Goal: Information Seeking & Learning: Check status

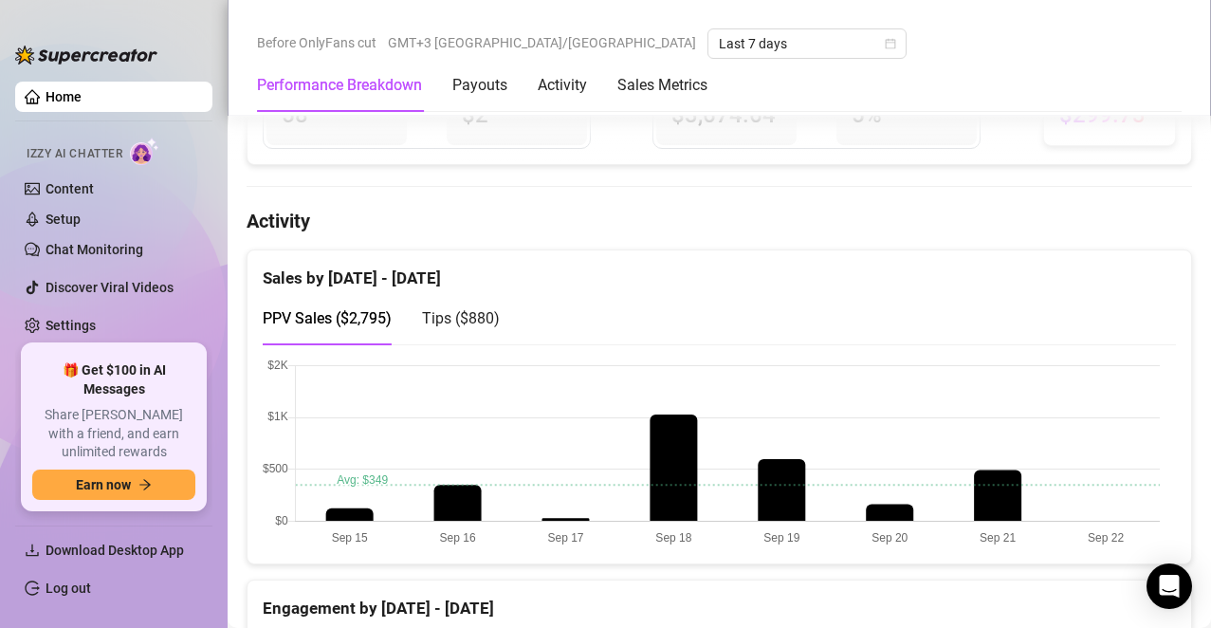
scroll to position [1138, 0]
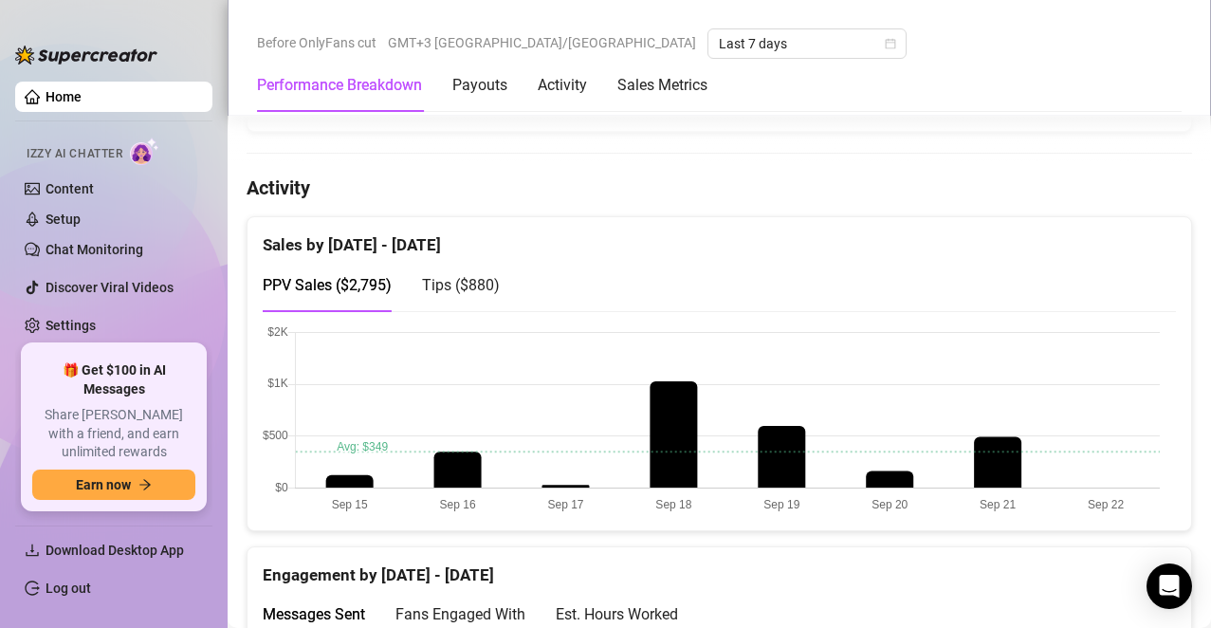
click at [369, 232] on div "Sales by [DATE] - [DATE]" at bounding box center [719, 237] width 913 height 41
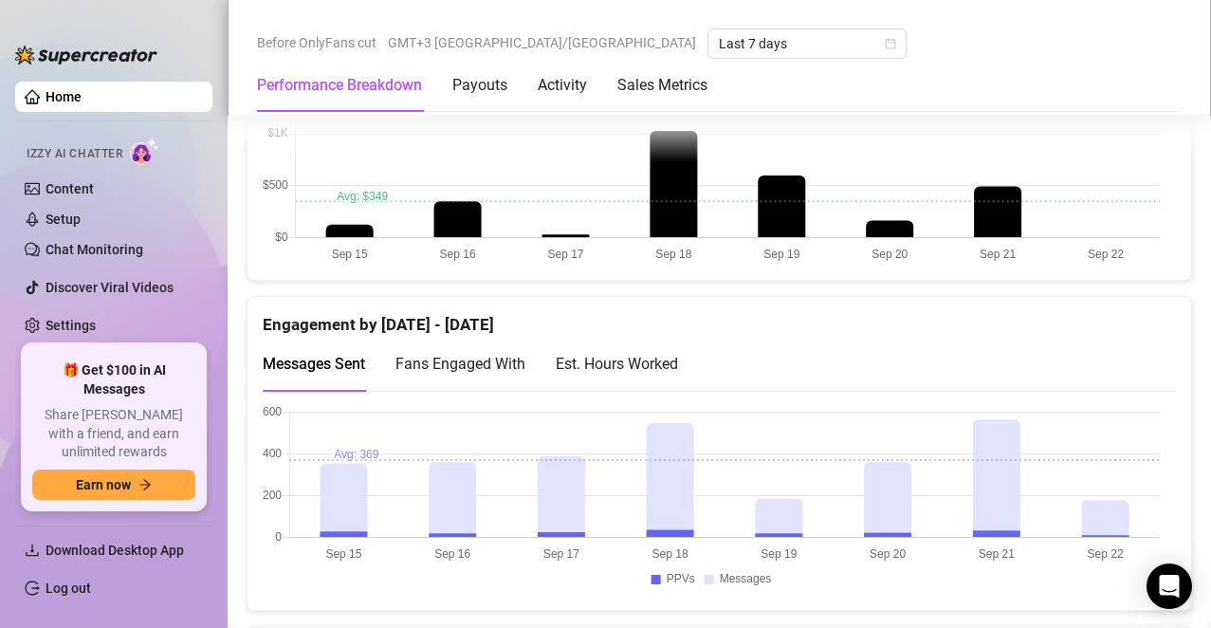
scroll to position [1422, 0]
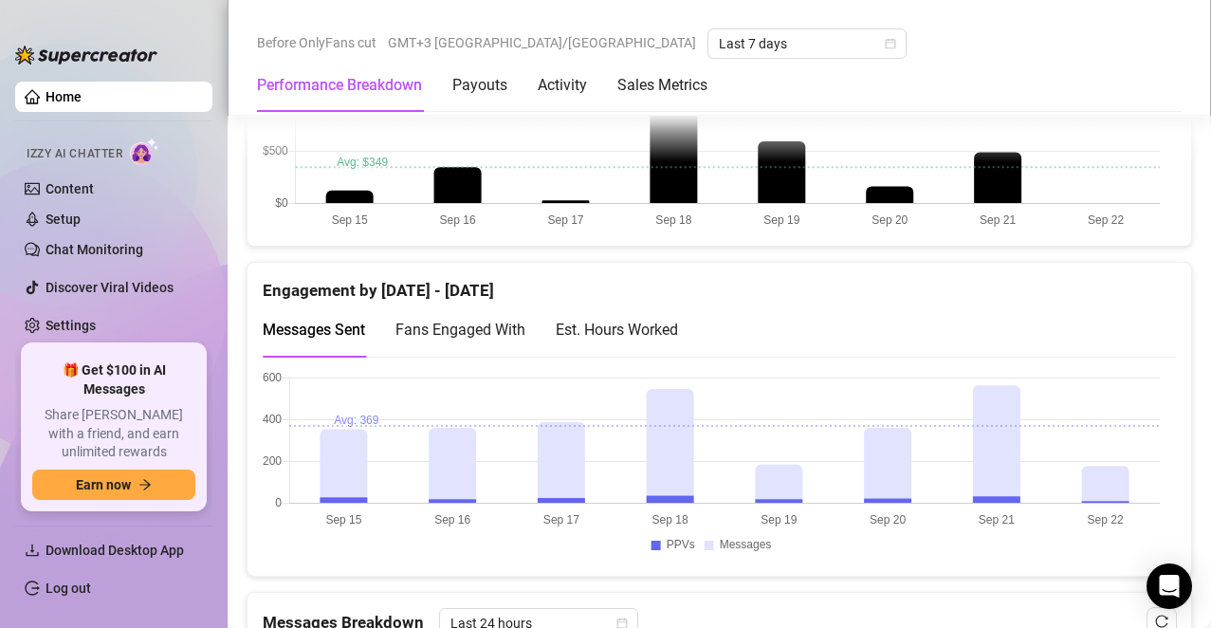
click at [517, 323] on span "Fans Engaged With" at bounding box center [460, 329] width 130 height 18
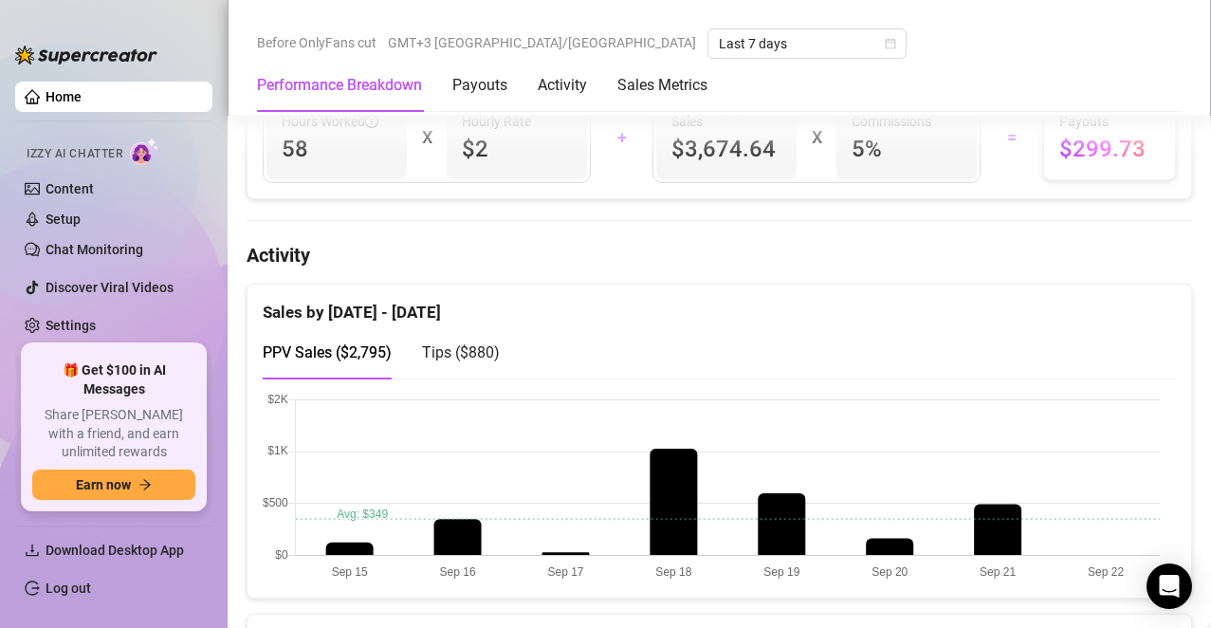
scroll to position [1043, 0]
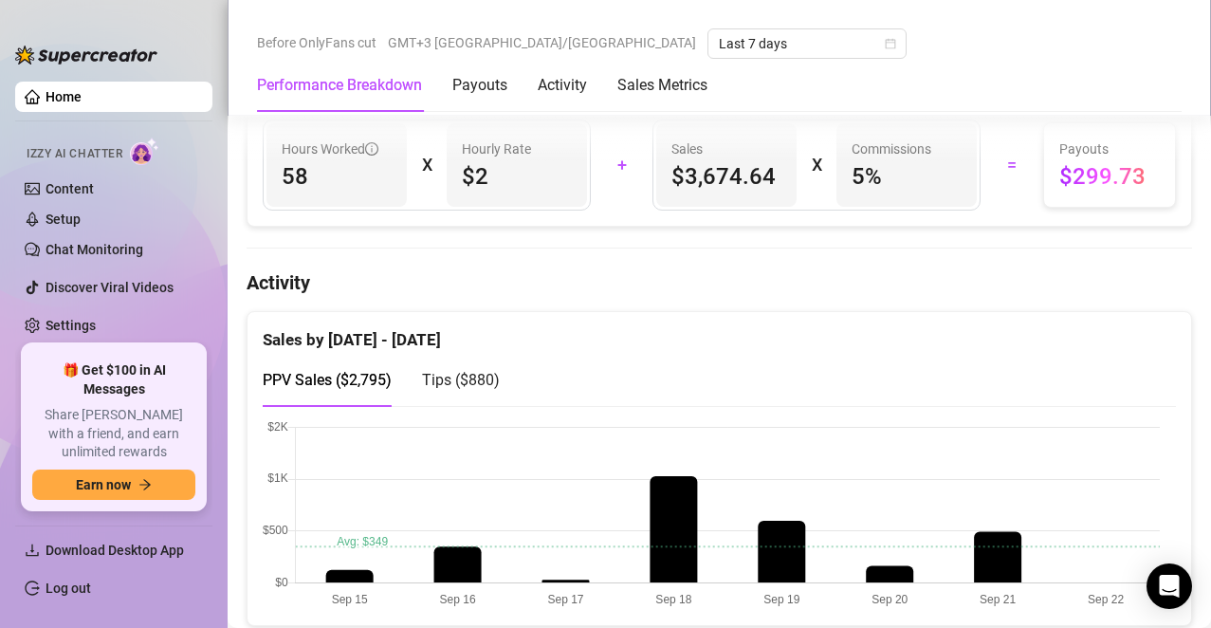
click at [474, 376] on span "Tips ( $880 )" at bounding box center [461, 380] width 78 height 18
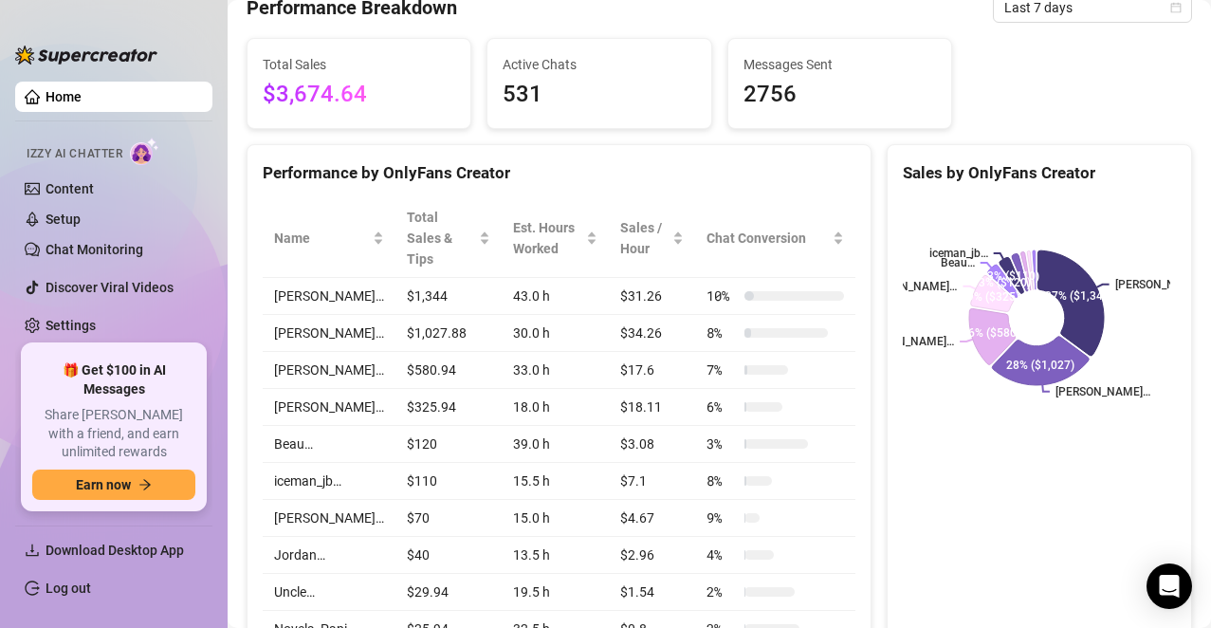
scroll to position [0, 0]
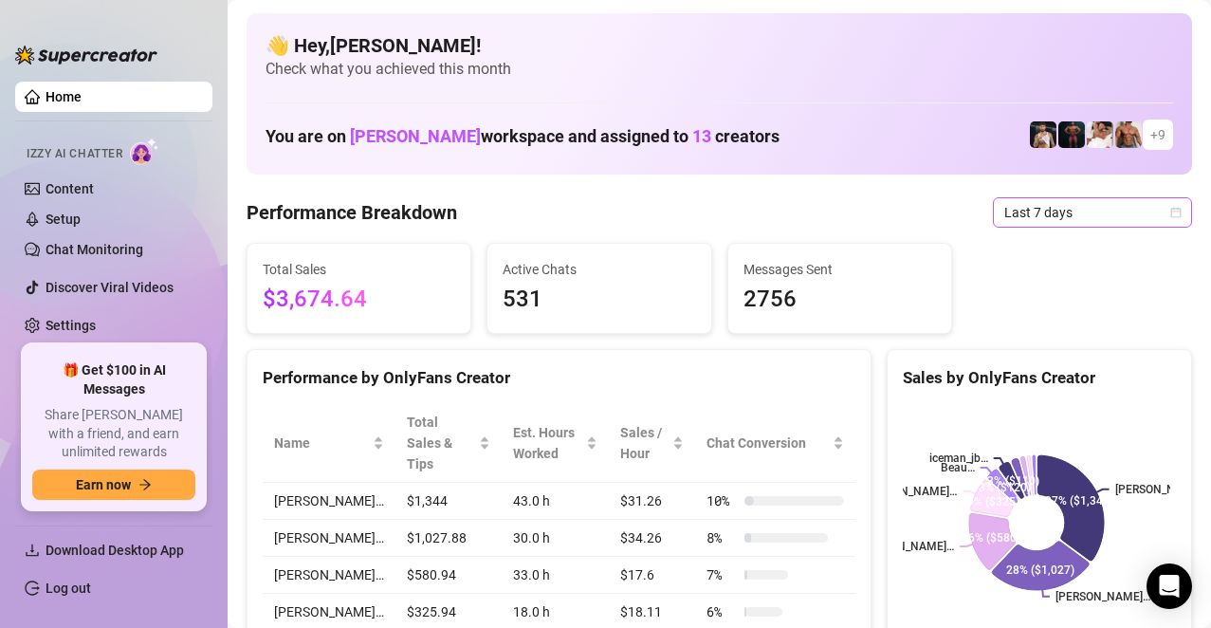
click at [1077, 206] on span "Last 7 days" at bounding box center [1092, 212] width 176 height 28
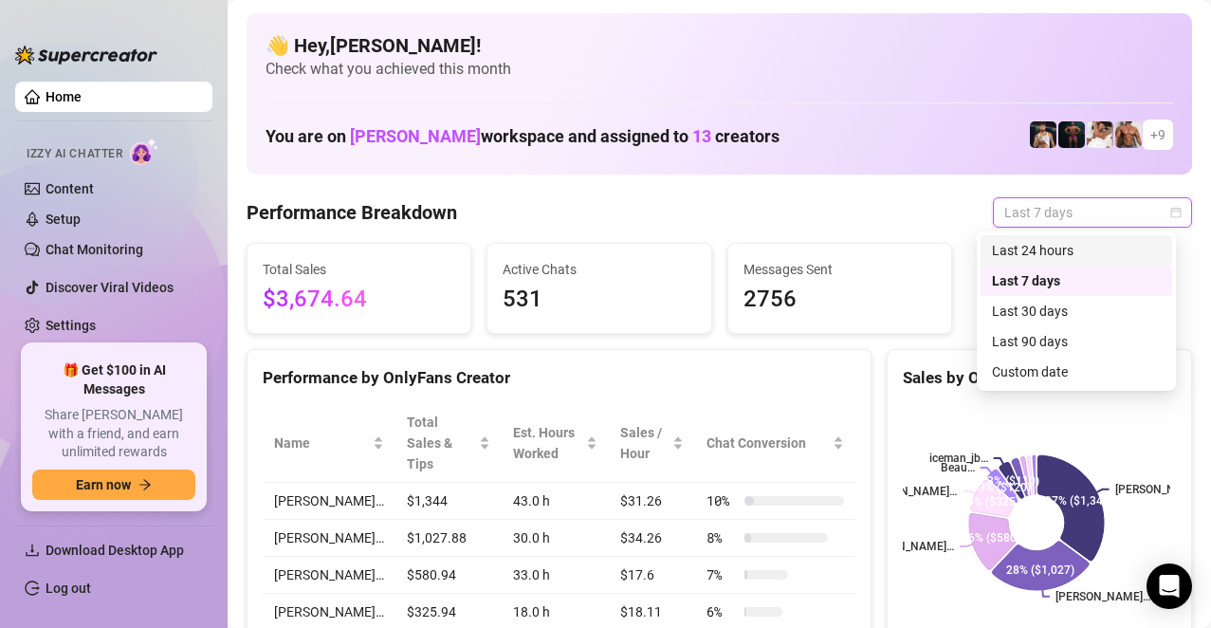
click at [1044, 245] on div "Last 24 hours" at bounding box center [1076, 250] width 169 height 21
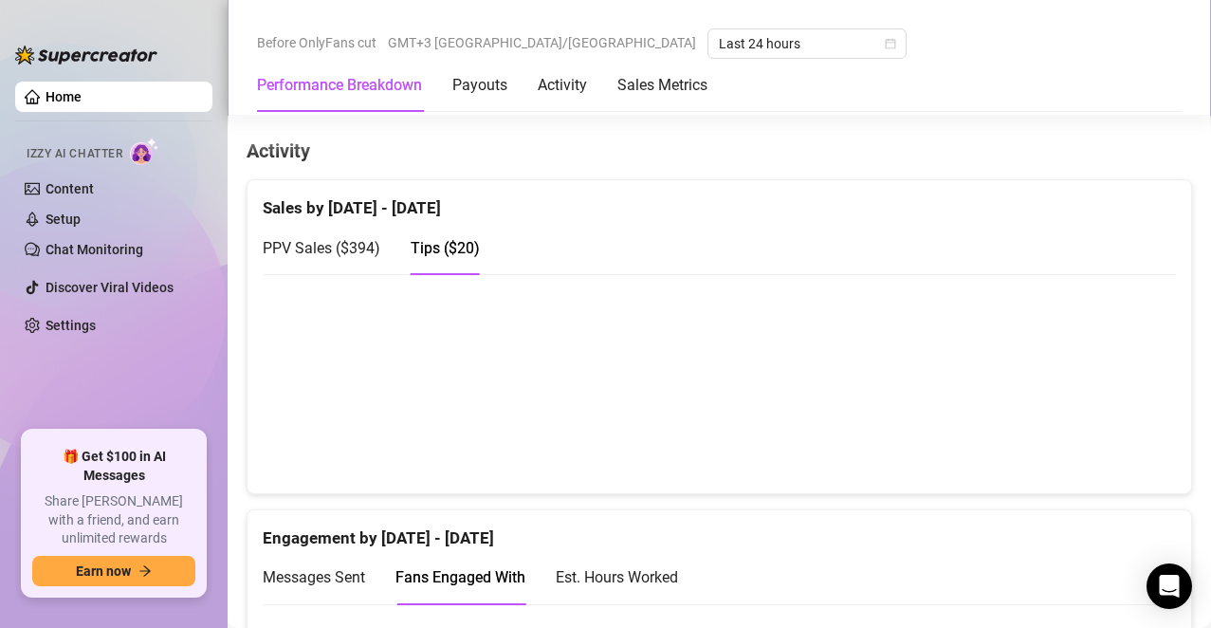
scroll to position [1138, 0]
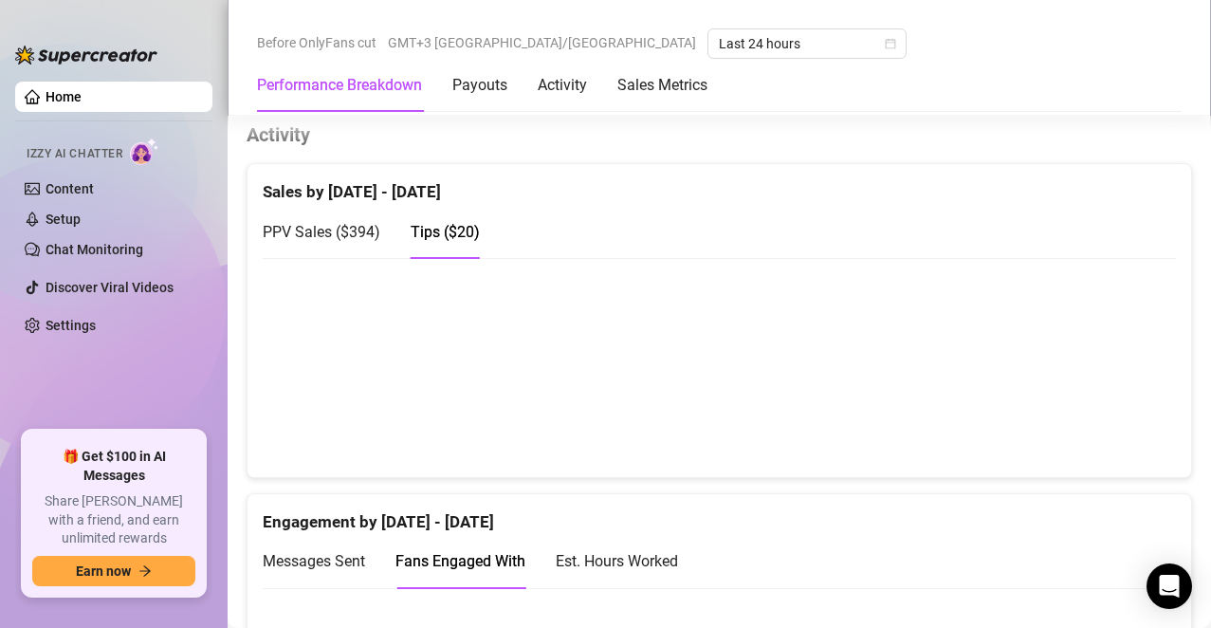
click at [341, 228] on span "PPV Sales ( $394 )" at bounding box center [322, 232] width 118 height 18
click at [472, 223] on span "Tips ( $20 )" at bounding box center [445, 232] width 69 height 18
click at [397, 217] on div "PPV Sales ( $394 ) Tips ( $20 )" at bounding box center [371, 232] width 217 height 54
click at [379, 223] on span "PPV Sales ( $394 )" at bounding box center [322, 232] width 118 height 18
click at [464, 223] on span "Tips ( $20 )" at bounding box center [445, 232] width 69 height 18
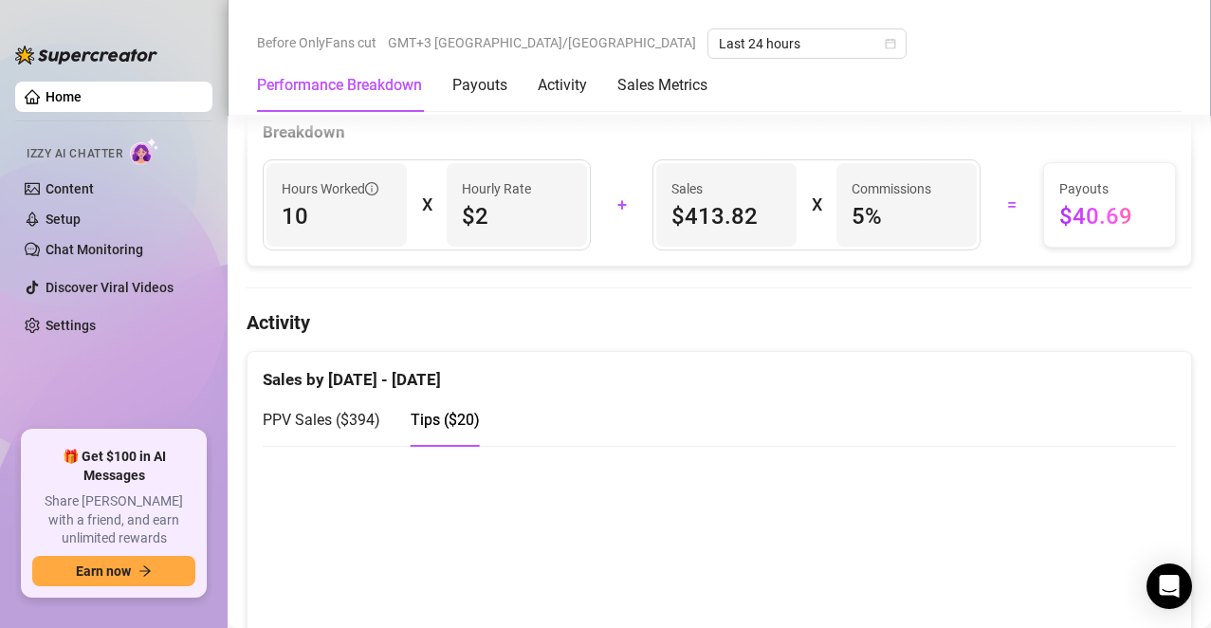
scroll to position [948, 0]
click at [510, 467] on canvas at bounding box center [711, 557] width 897 height 190
click at [508, 492] on canvas at bounding box center [711, 557] width 897 height 190
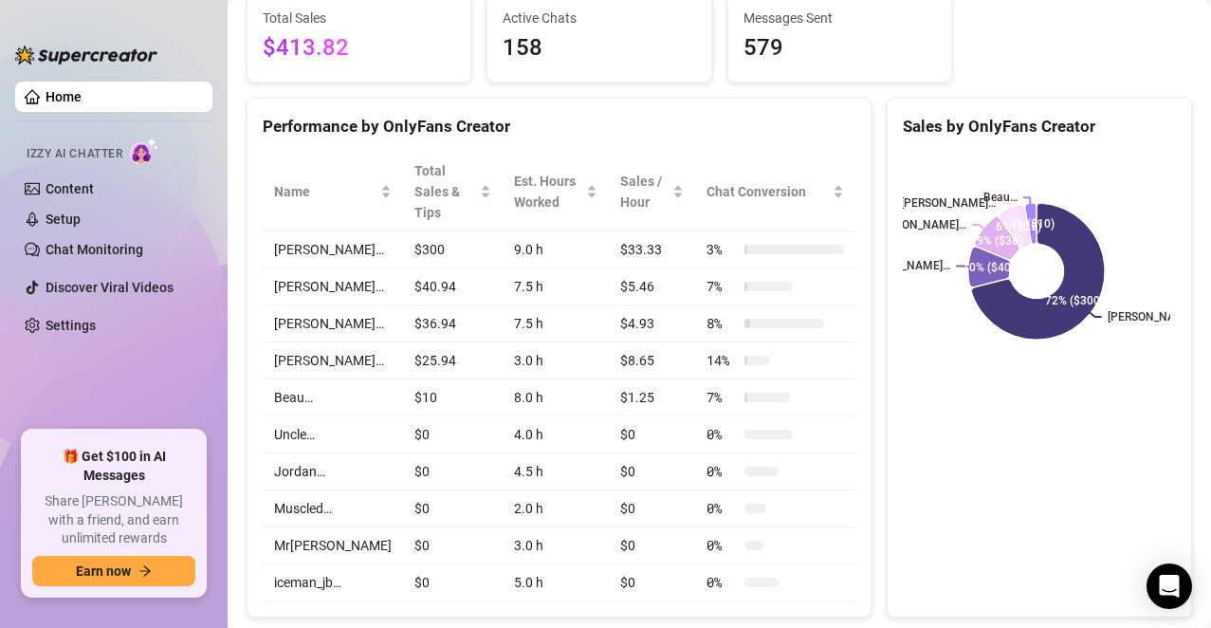
scroll to position [284, 0]
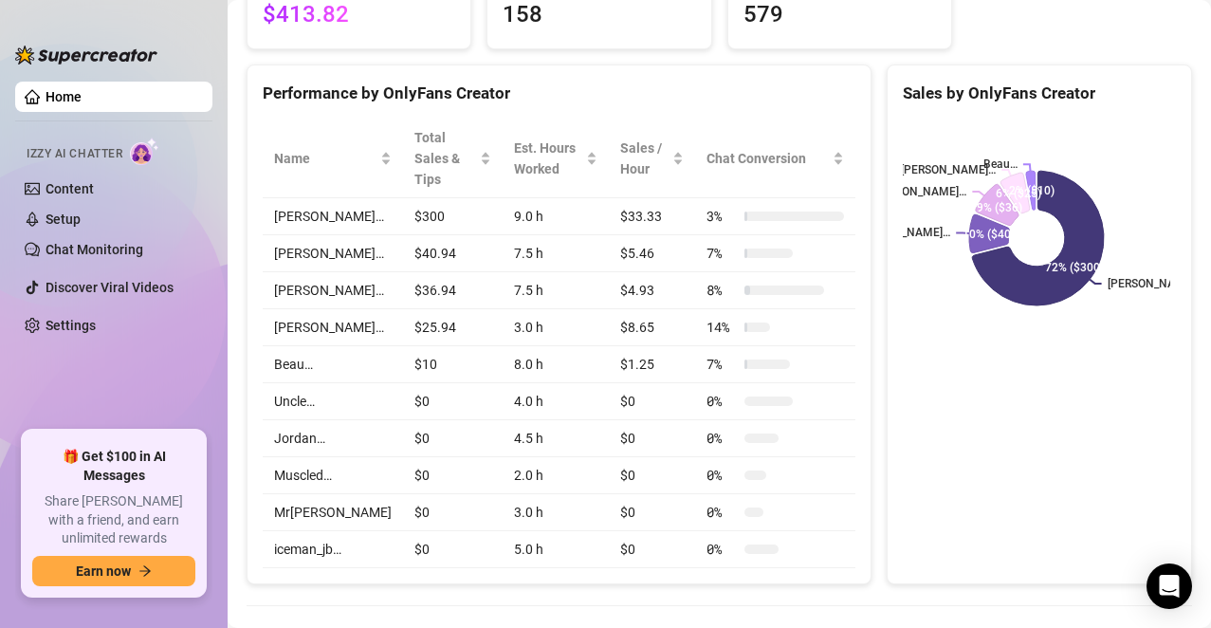
click at [456, 277] on td "$36.94" at bounding box center [453, 290] width 100 height 37
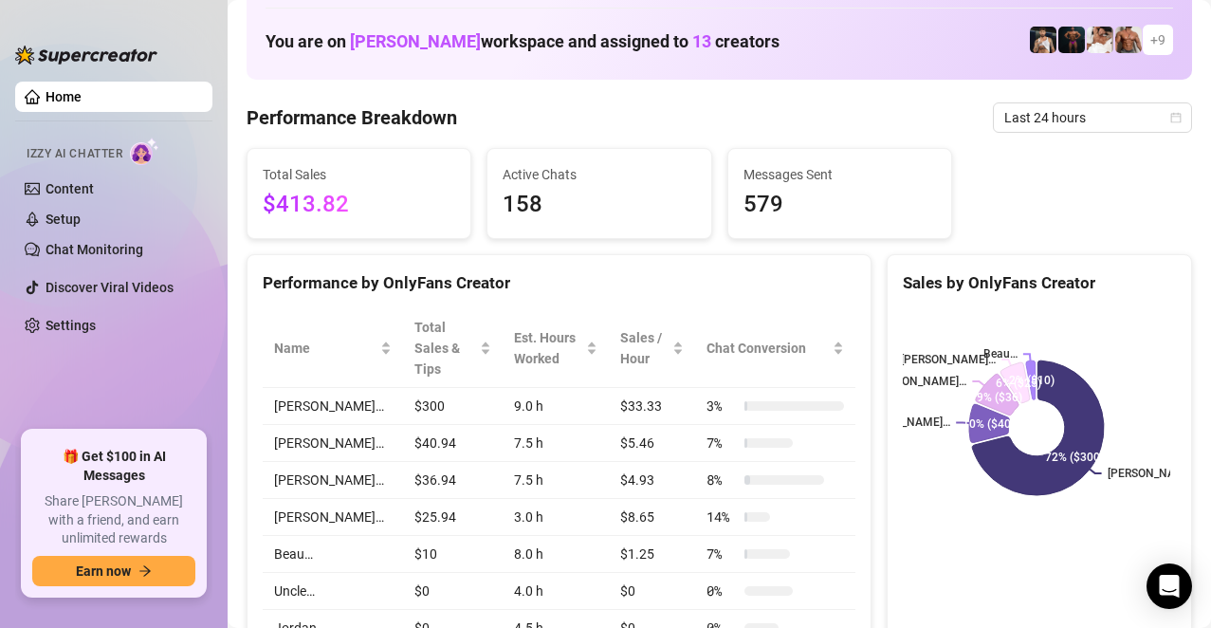
scroll to position [0, 0]
